Goal: Information Seeking & Learning: Find specific fact

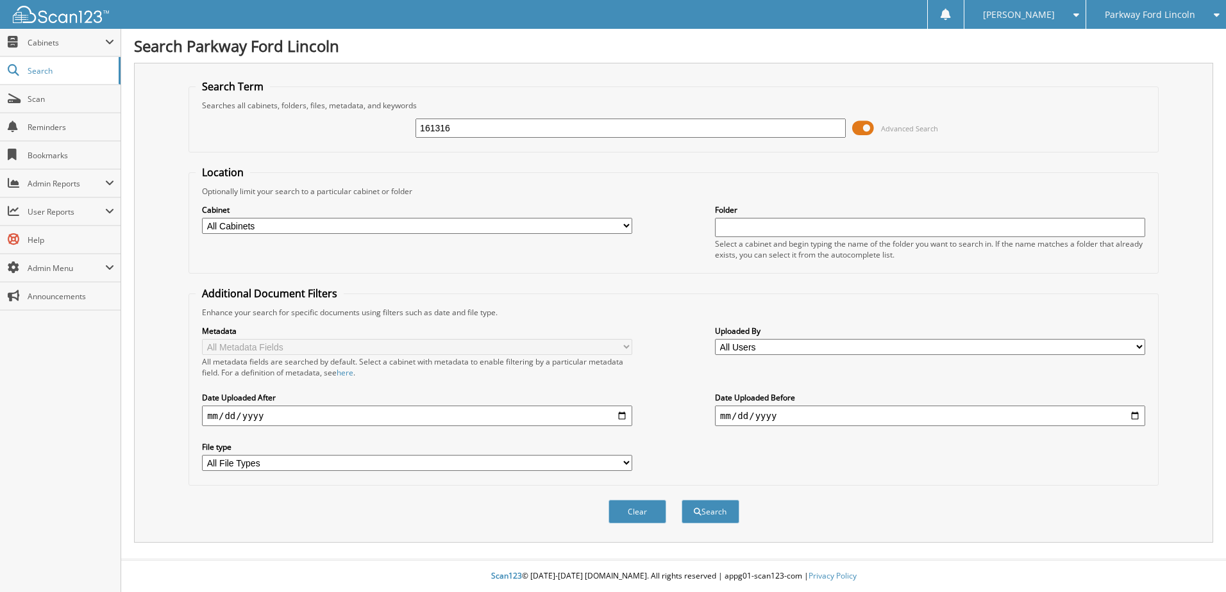
drag, startPoint x: 460, startPoint y: 130, endPoint x: 245, endPoint y: 110, distance: 216.3
click at [247, 111] on div "161316 Advanced Search" at bounding box center [674, 128] width 956 height 35
type input "XH055AX"
click at [701, 512] on button "Search" at bounding box center [710, 512] width 58 height 24
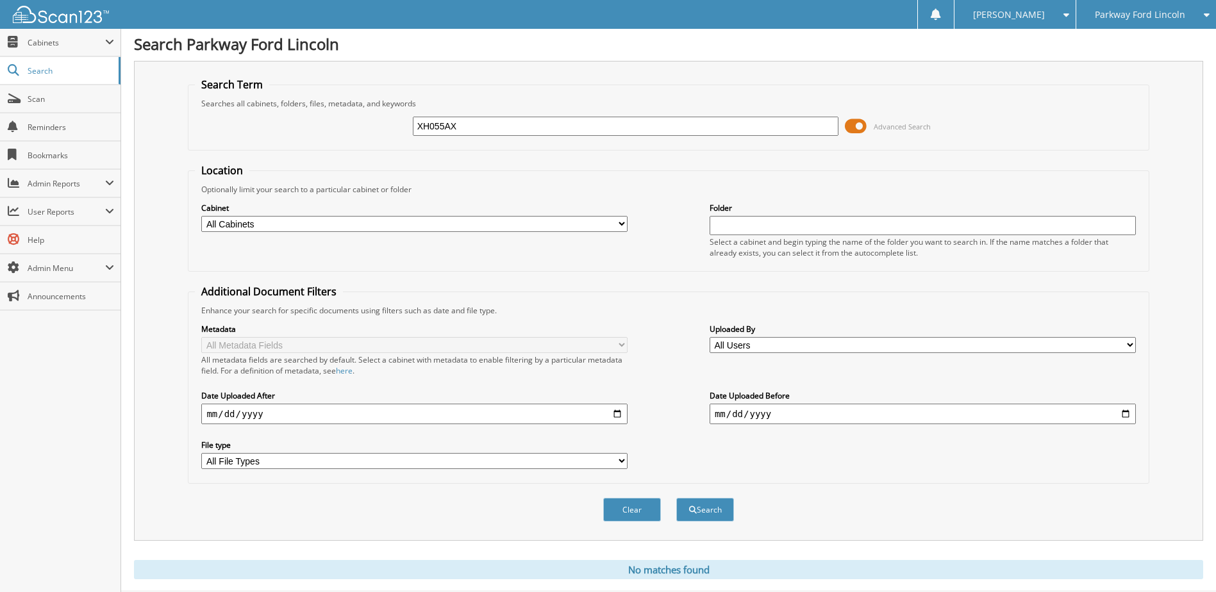
scroll to position [35, 0]
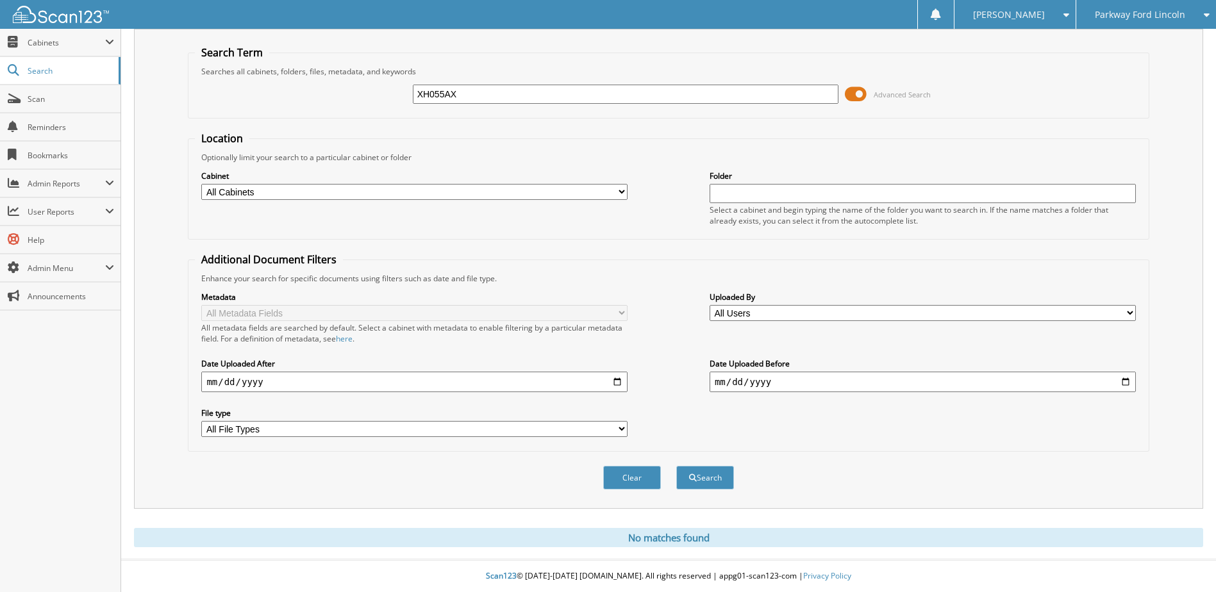
click at [427, 96] on input "XH055AX" at bounding box center [626, 94] width 426 height 19
type input "ZH055AX"
click at [713, 475] on button "Search" at bounding box center [705, 478] width 58 height 24
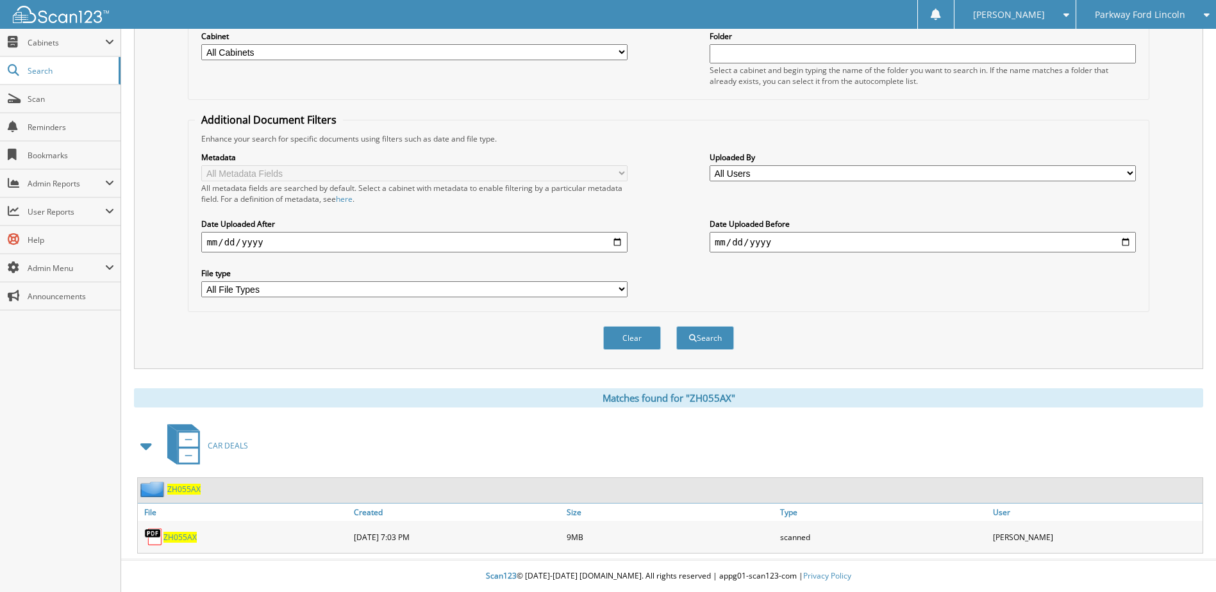
click at [188, 538] on span "ZH055AX" at bounding box center [179, 537] width 33 height 11
